Goal: Information Seeking & Learning: Learn about a topic

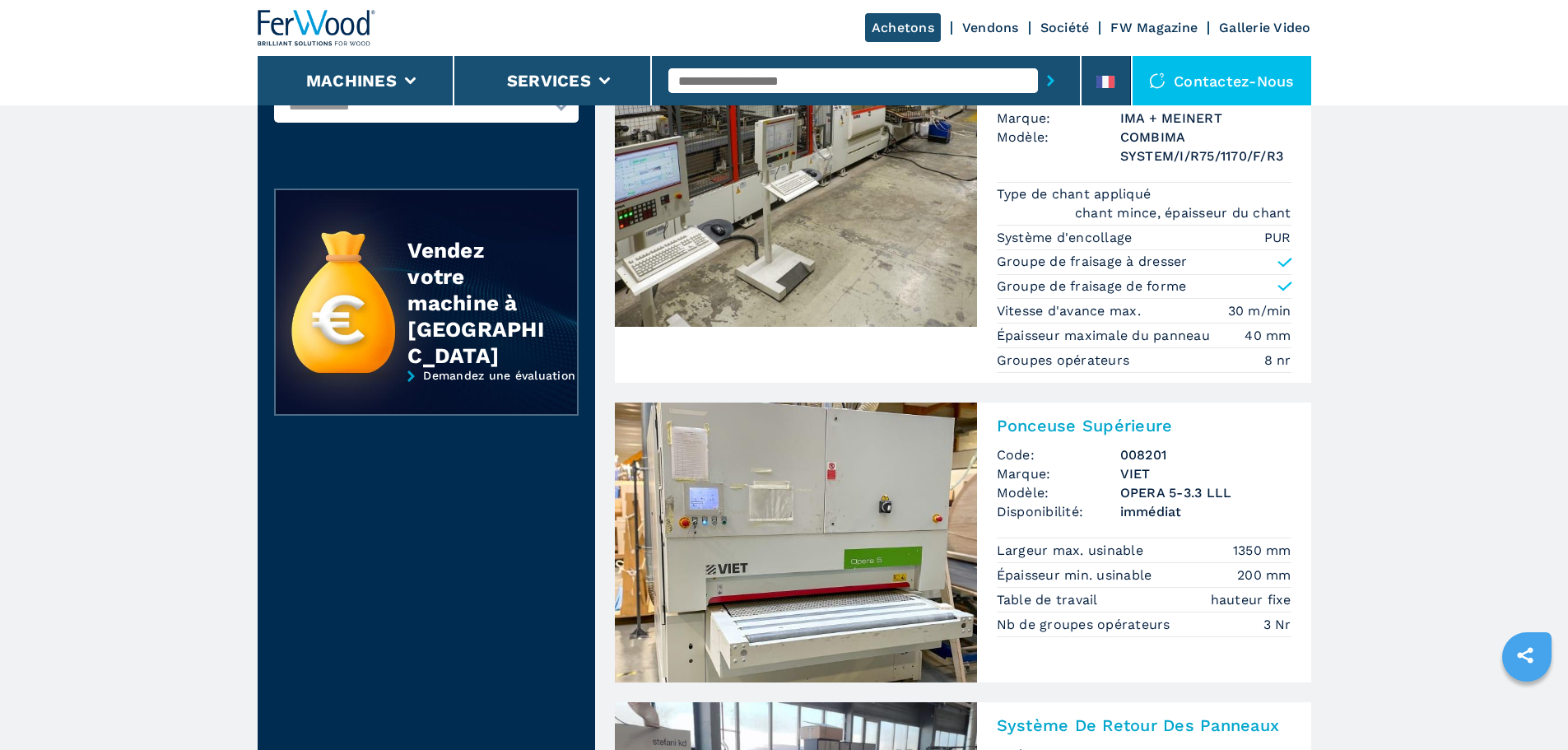
scroll to position [329, 0]
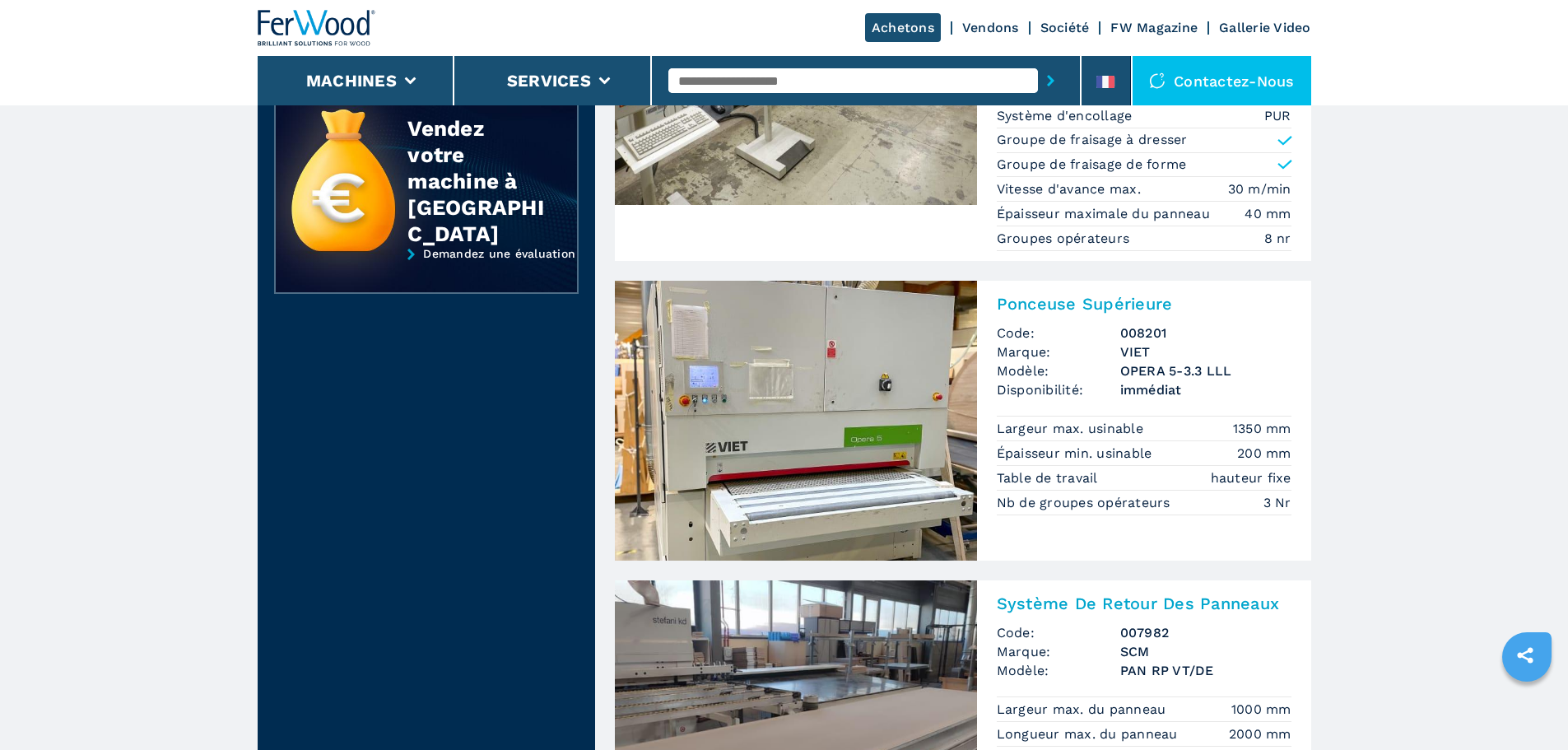
click at [899, 418] on img at bounding box center [796, 421] width 362 height 280
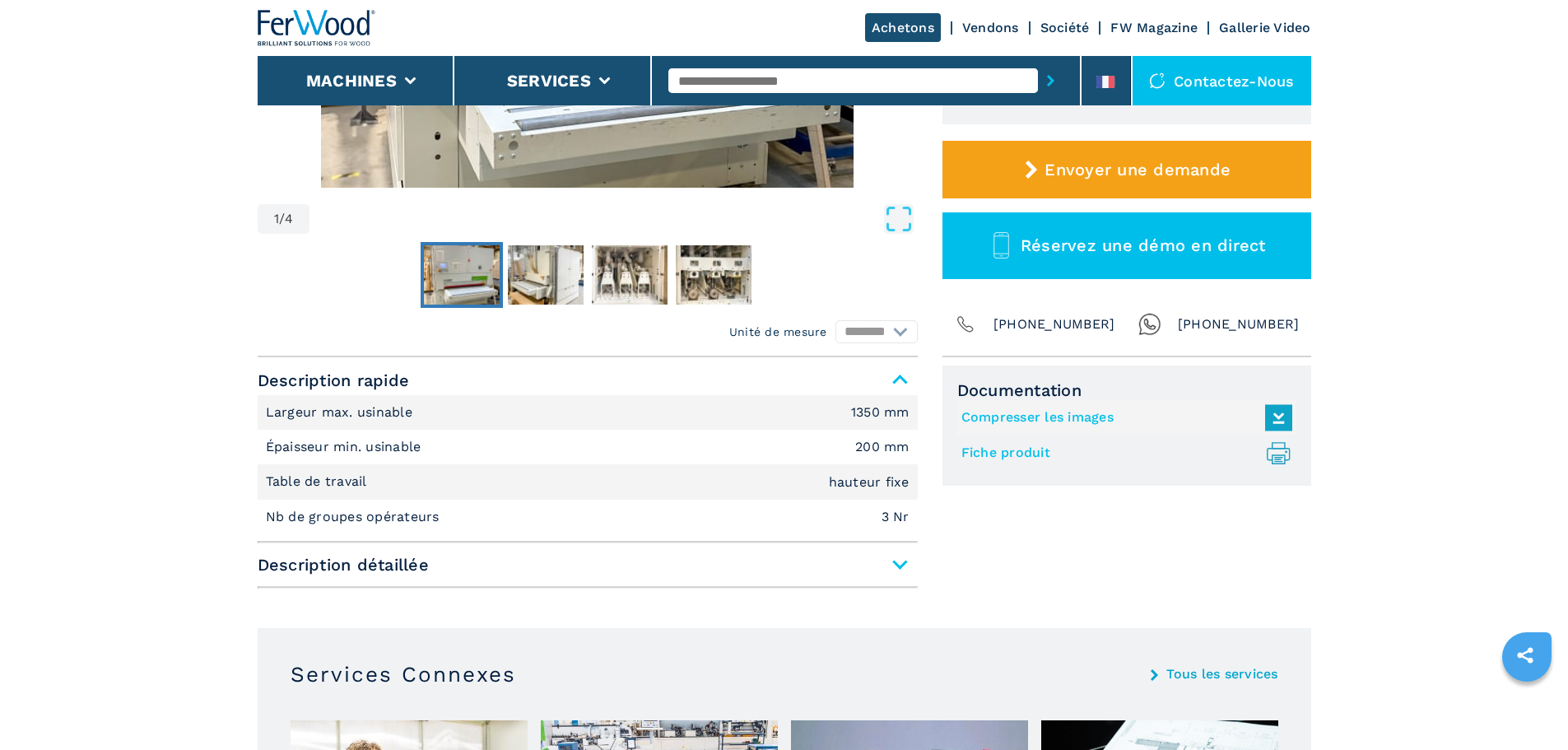
scroll to position [576, 0]
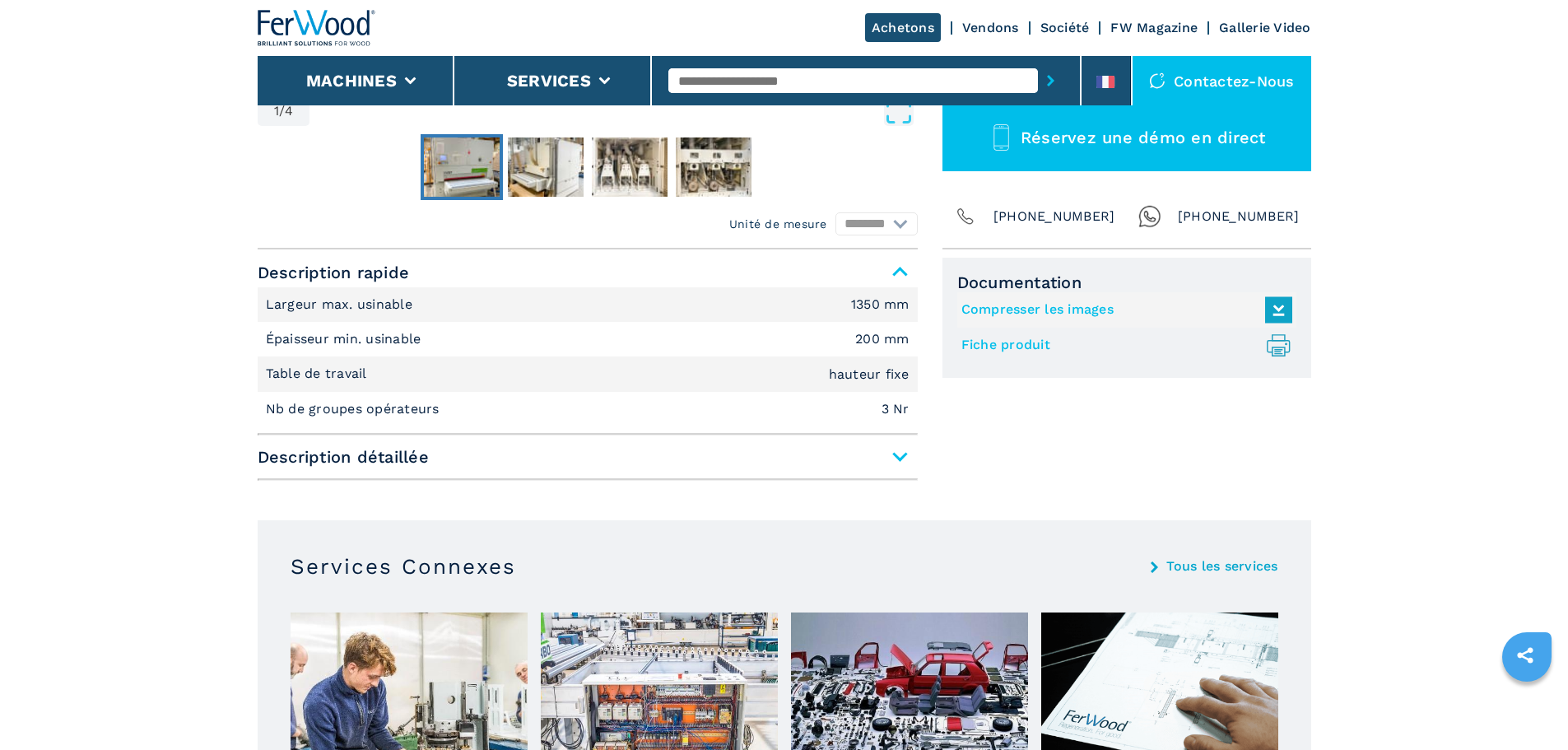
click at [903, 465] on span "Description détaillée" at bounding box center [587, 457] width 660 height 30
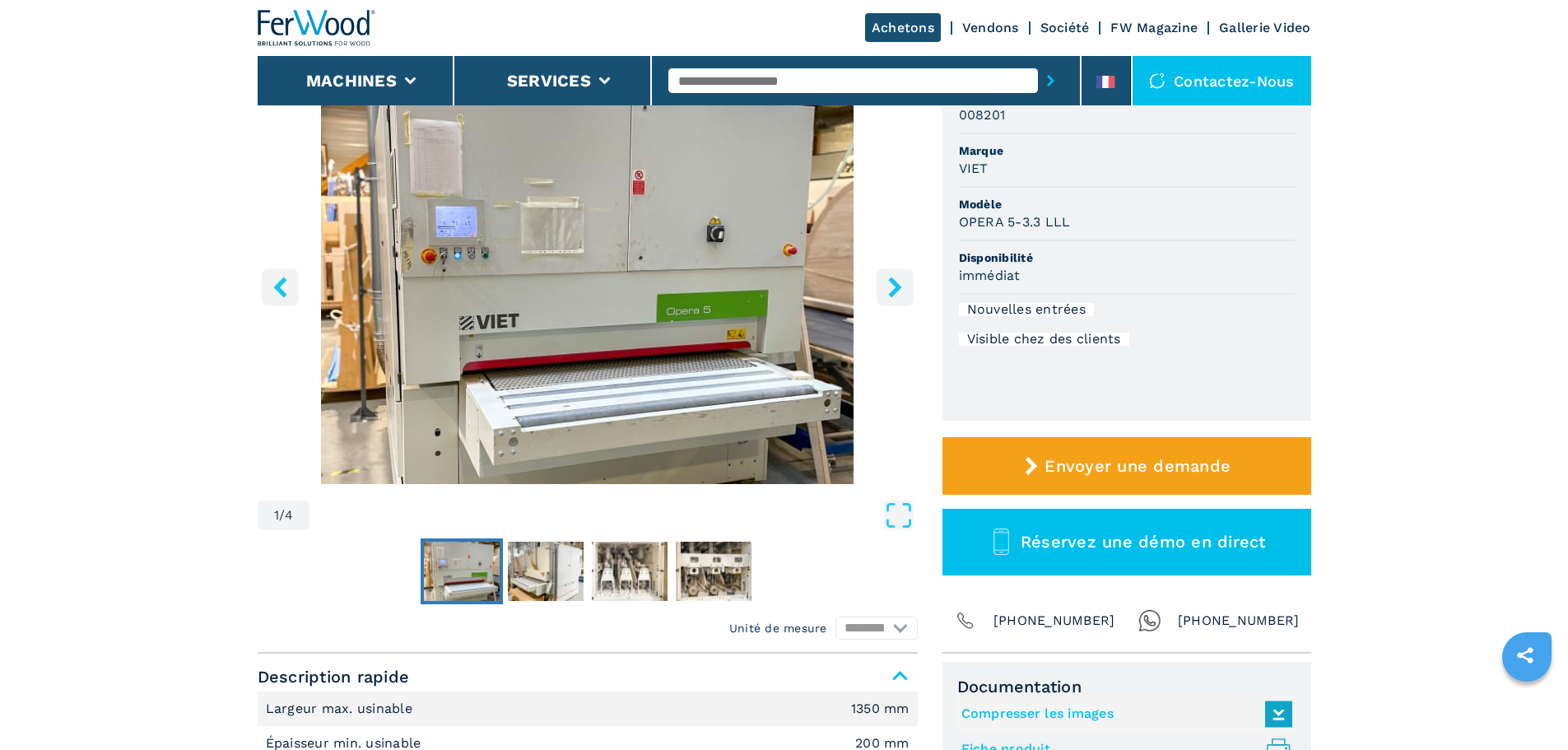
scroll to position [0, 0]
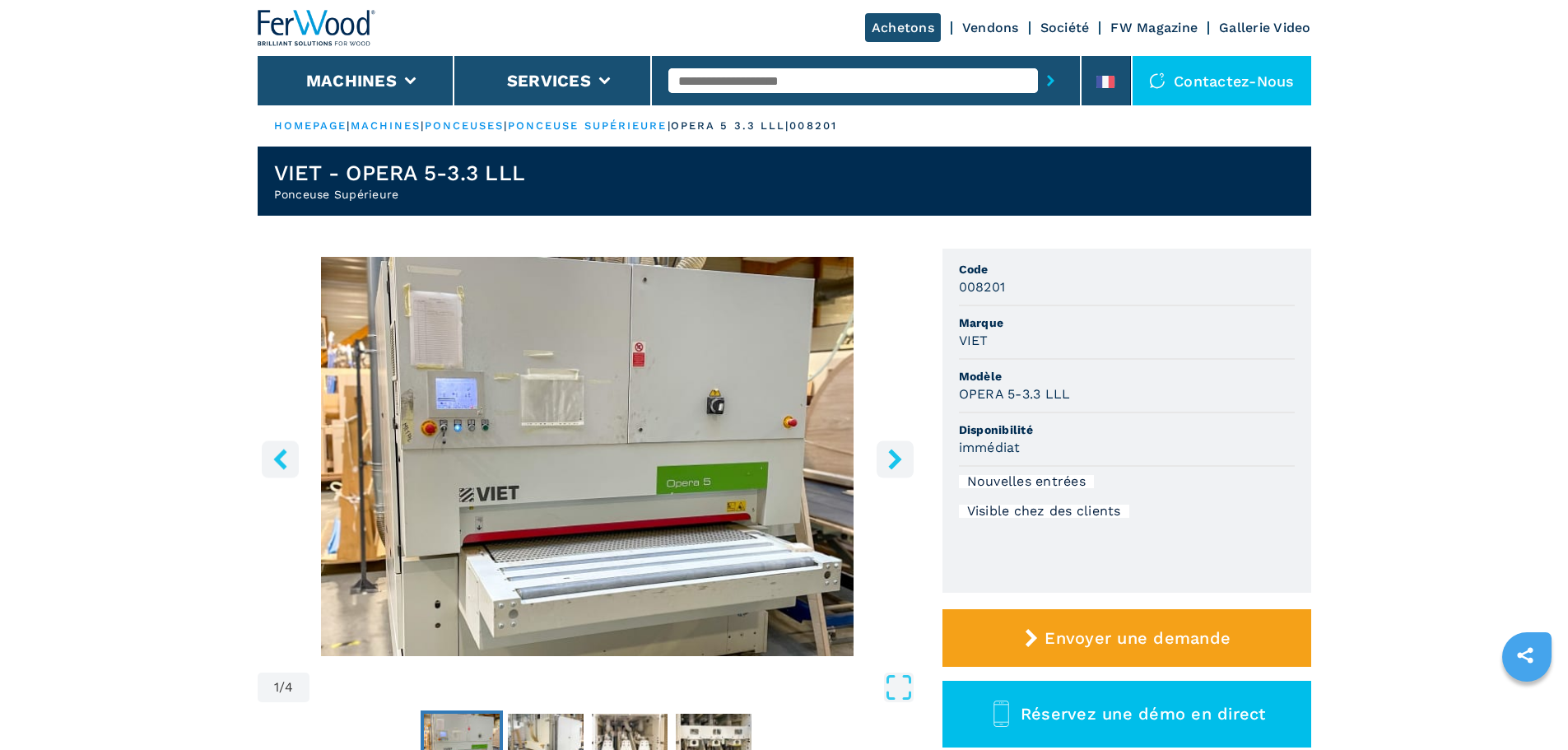
click at [683, 444] on img "Go to Slide 1" at bounding box center [587, 456] width 660 height 399
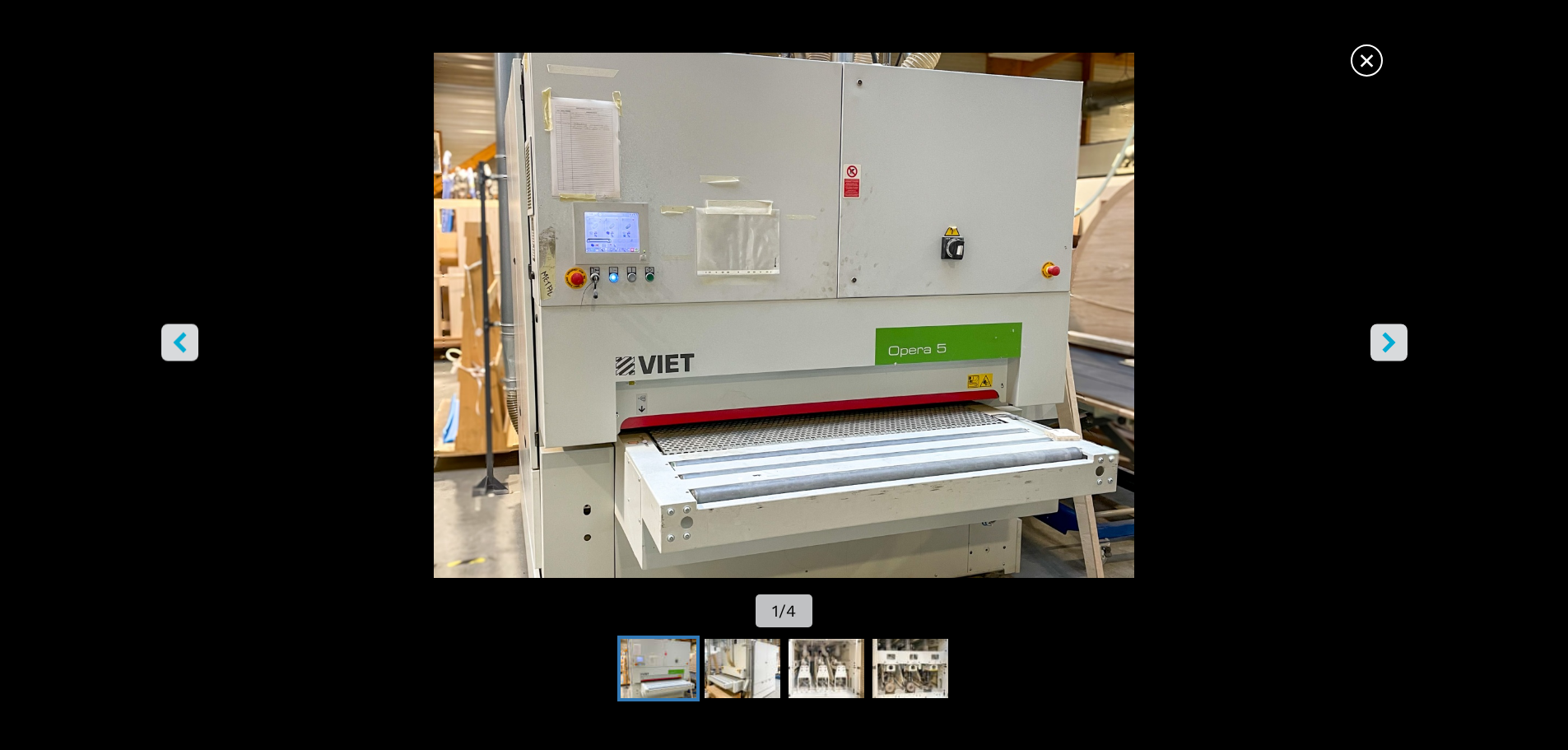
click at [1384, 347] on icon "right-button" at bounding box center [1390, 342] width 21 height 21
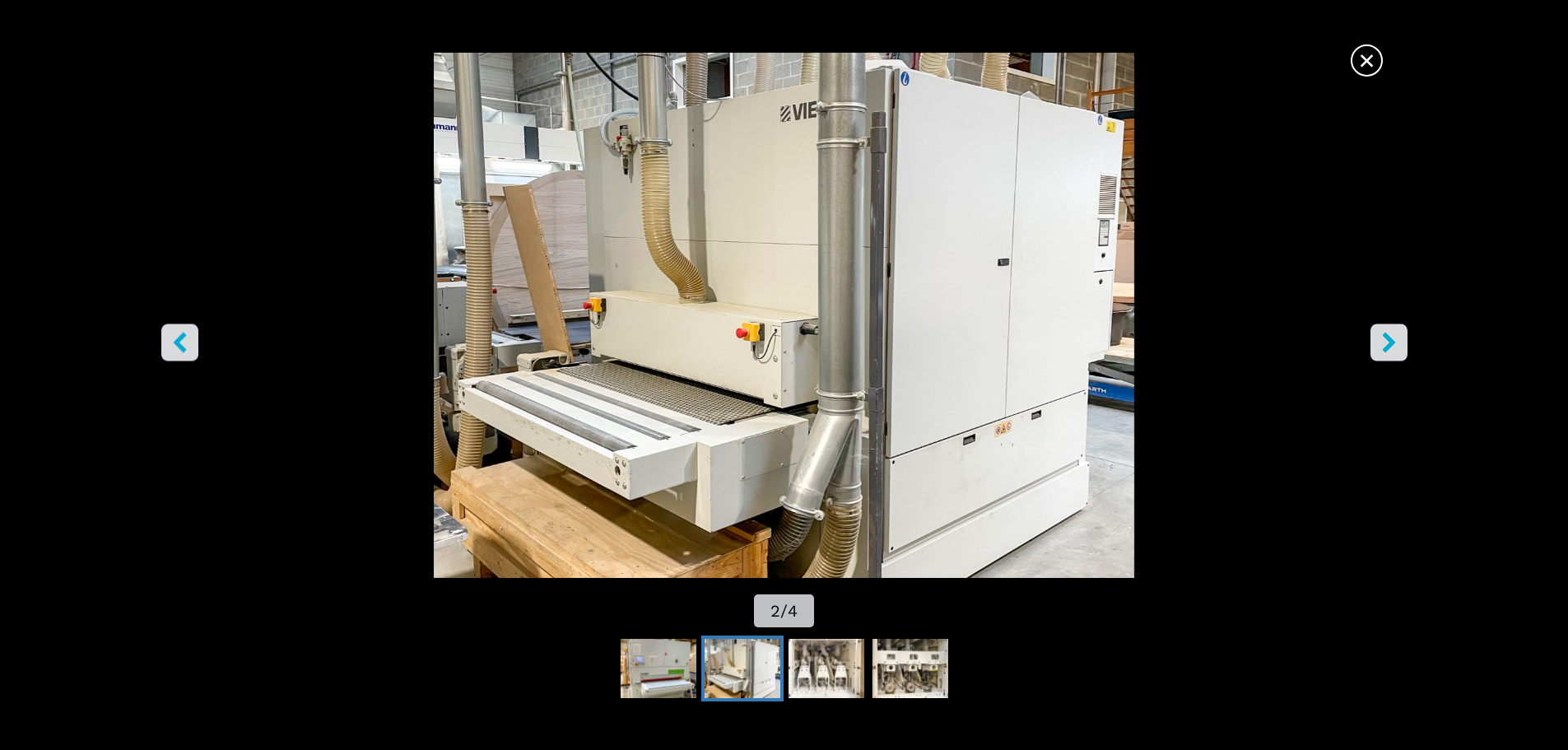
click at [1383, 348] on icon "right-button" at bounding box center [1390, 342] width 21 height 21
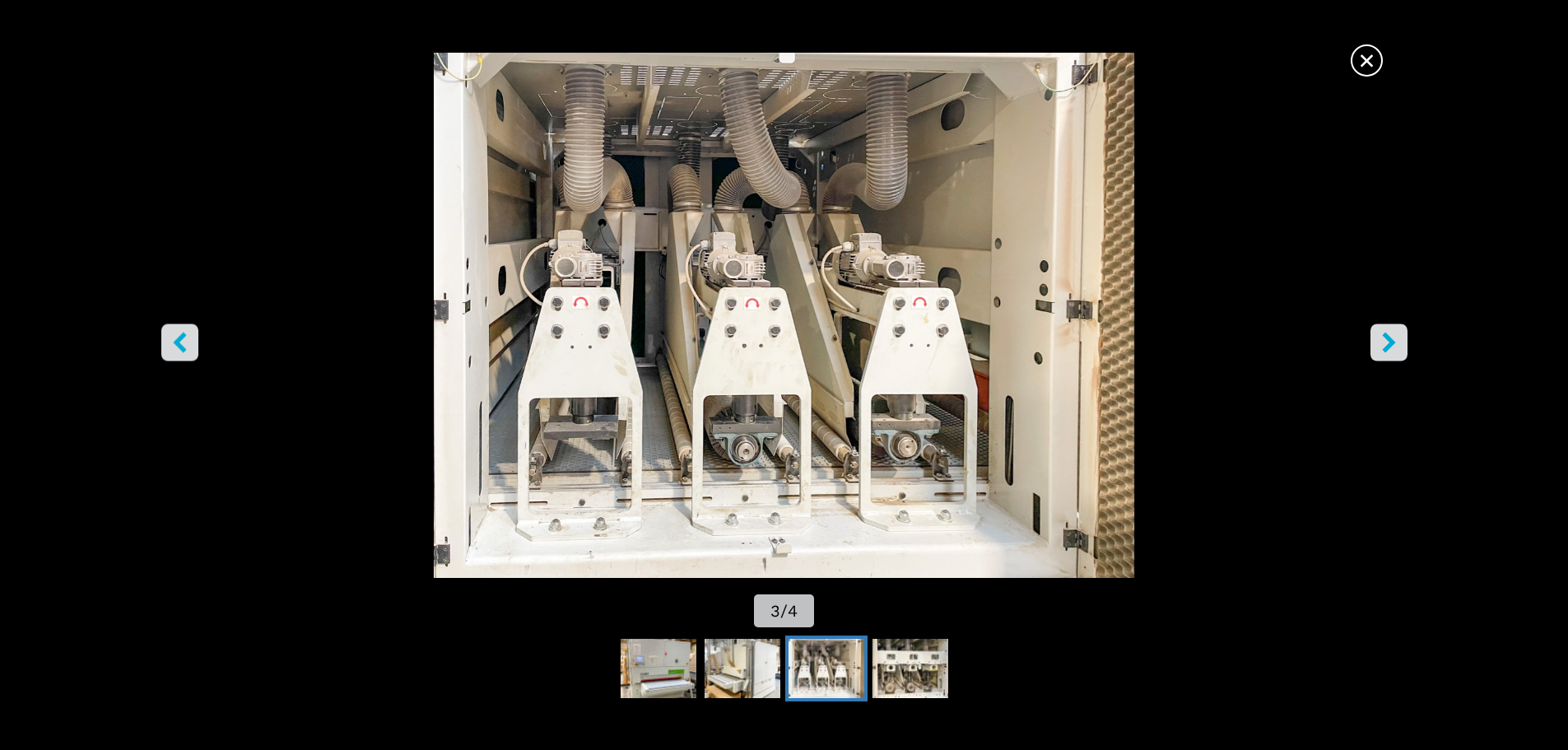
click at [1383, 348] on icon "right-button" at bounding box center [1390, 342] width 21 height 21
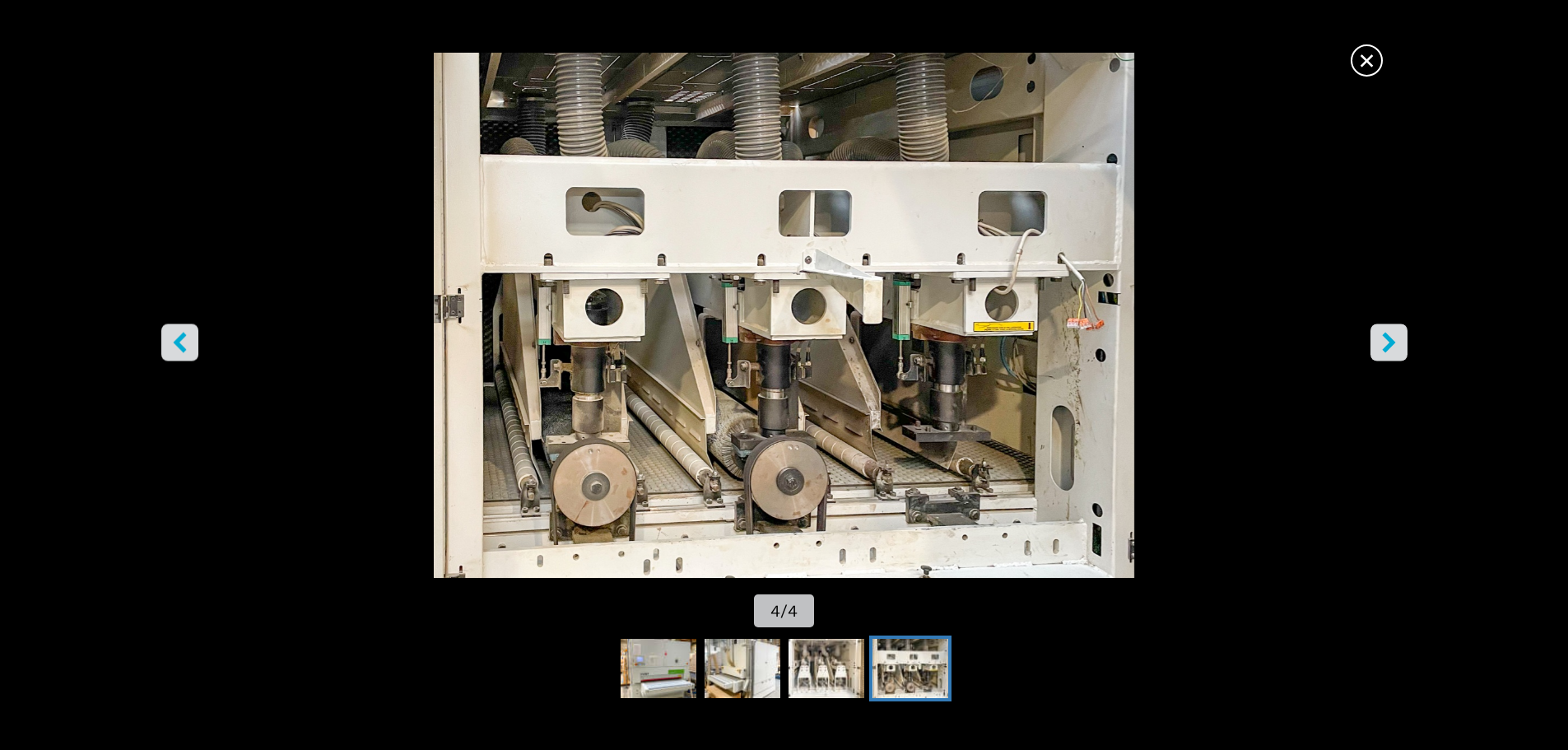
click at [1383, 348] on icon "right-button" at bounding box center [1390, 342] width 21 height 21
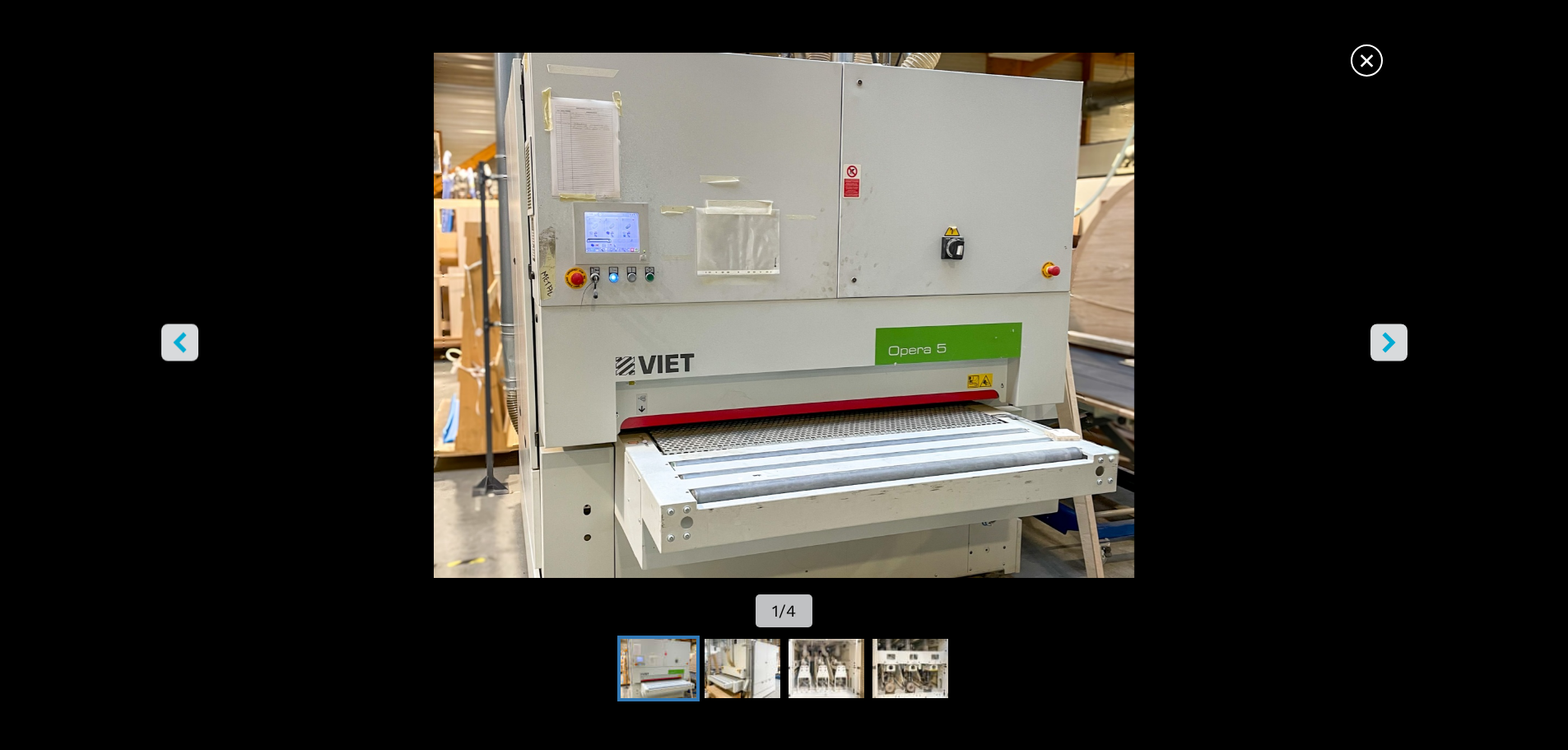
click at [1370, 71] on span "×" at bounding box center [1367, 57] width 29 height 29
